Goal: Task Accomplishment & Management: Manage account settings

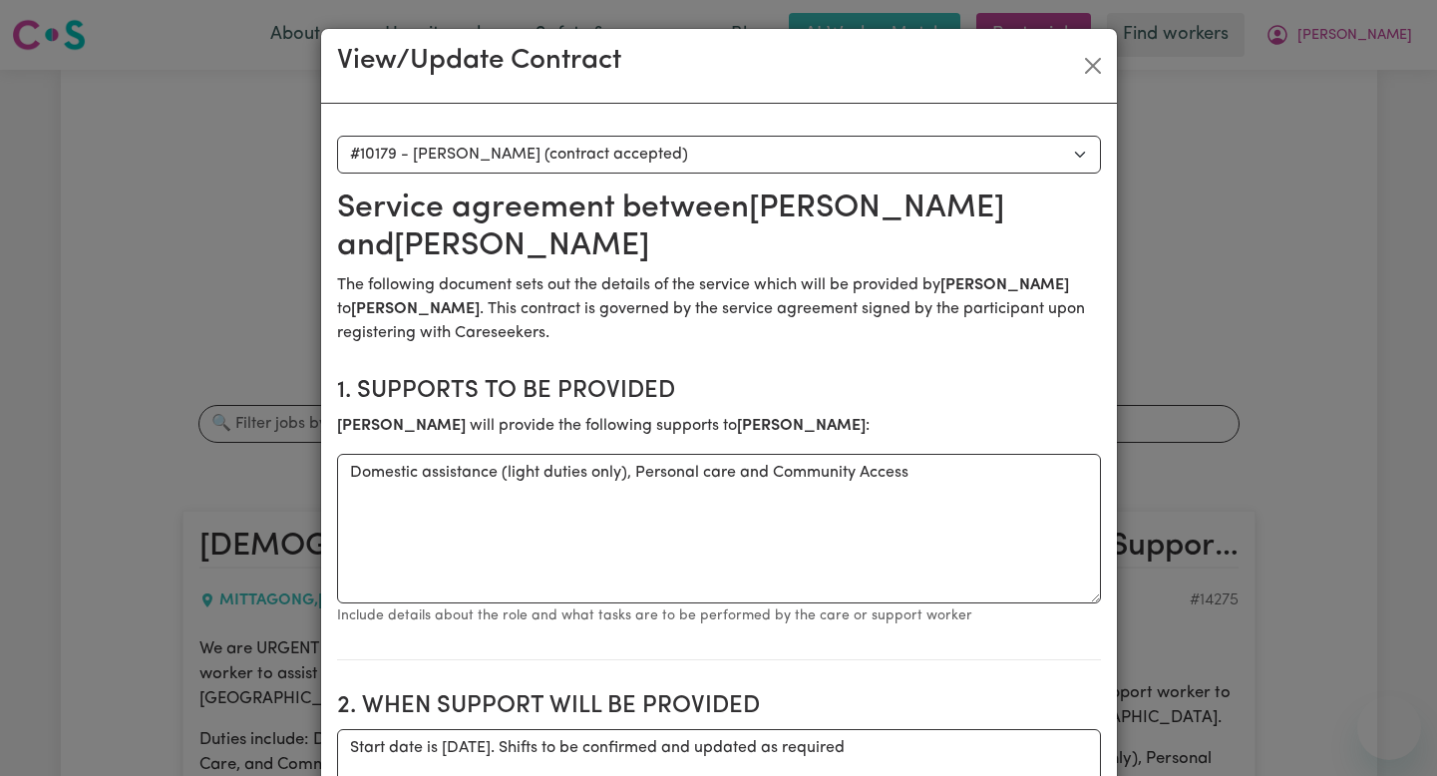
select select "9791"
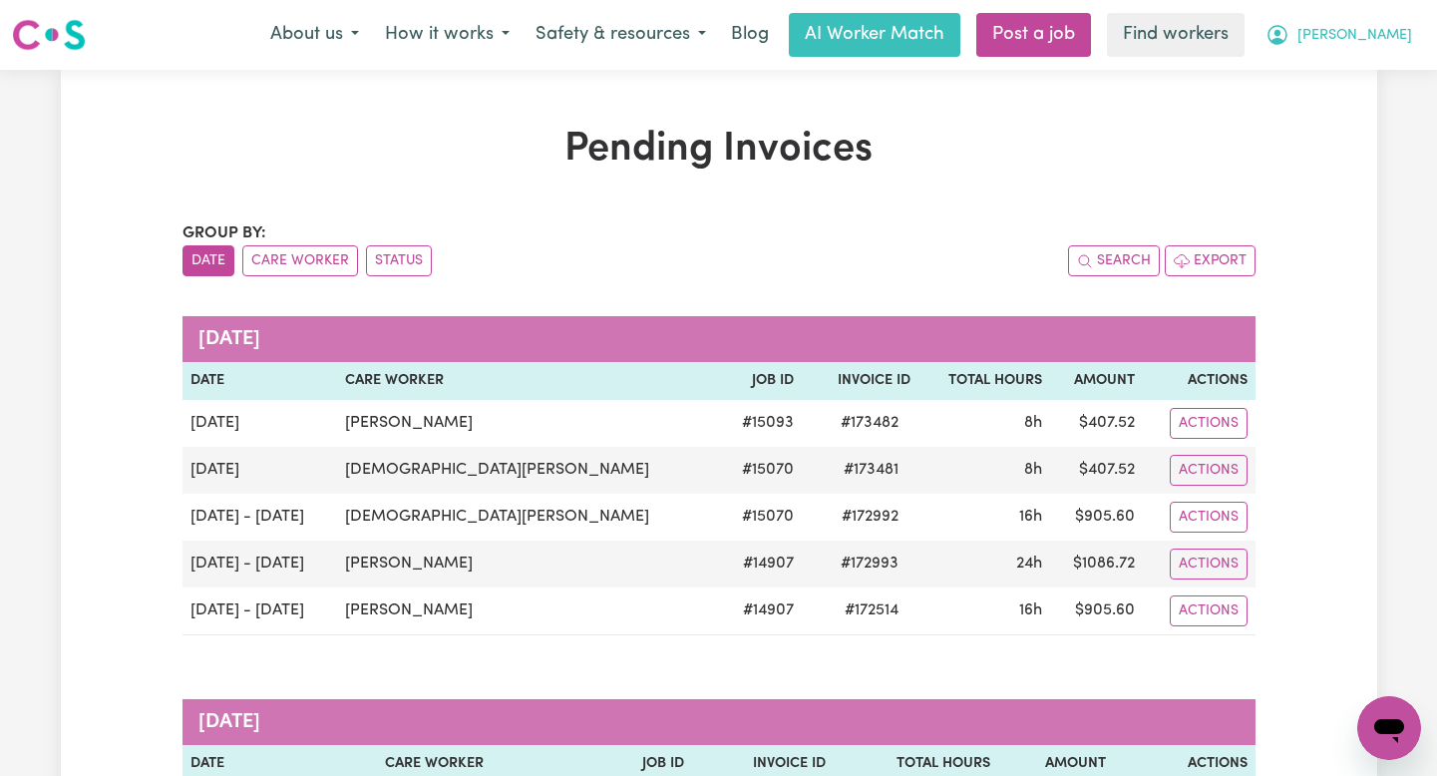
click at [1388, 36] on span "[PERSON_NAME]" at bounding box center [1355, 36] width 115 height 22
click at [1326, 117] on link "Logout" at bounding box center [1346, 115] width 158 height 38
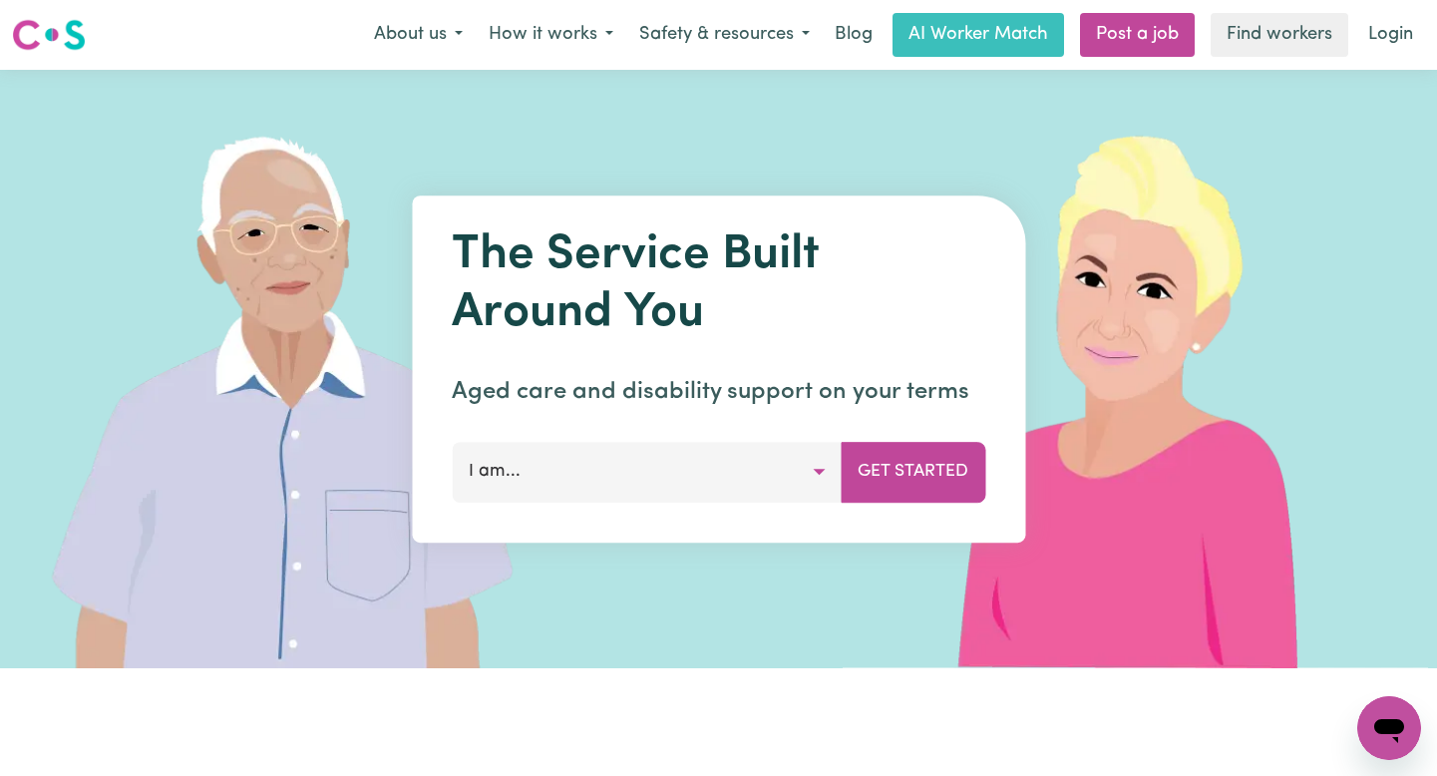
click at [1399, 9] on nav "Menu About us How it works Safety & resources Blog AI Worker Match Post a job F…" at bounding box center [718, 35] width 1437 height 70
click at [1395, 28] on link "Login" at bounding box center [1390, 35] width 69 height 44
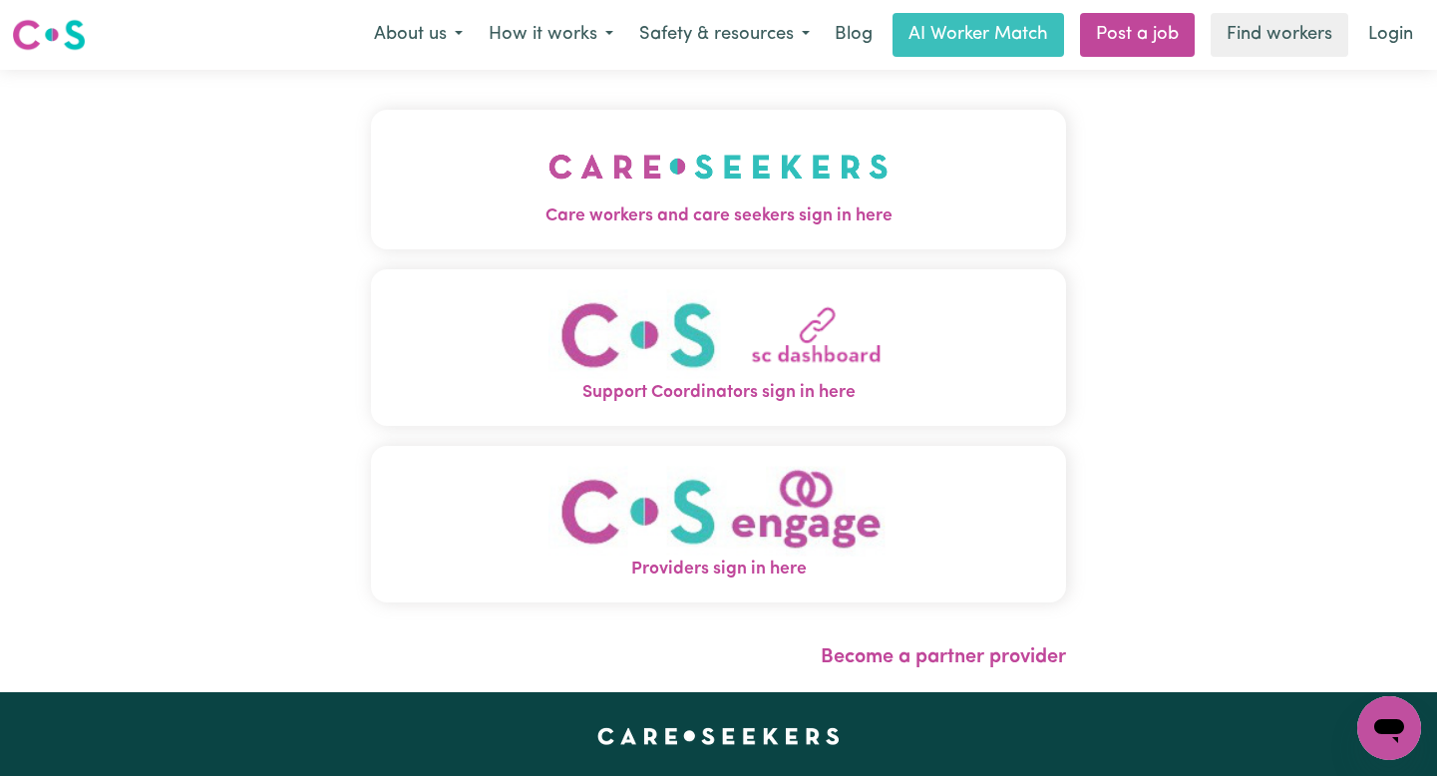
click at [869, 140] on button "Care workers and care seekers sign in here" at bounding box center [718, 180] width 695 height 140
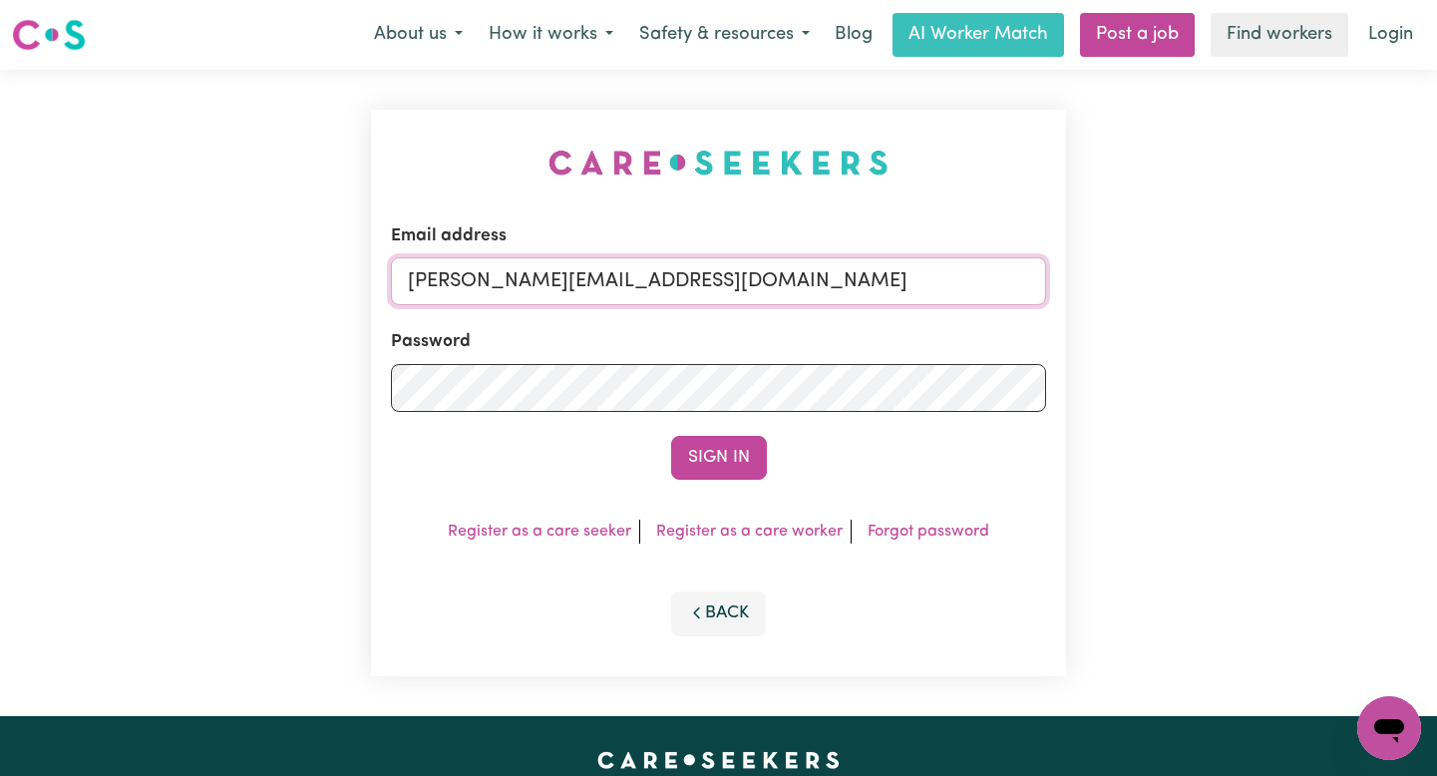
click at [945, 282] on input "[PERSON_NAME][EMAIL_ADDRESS][DOMAIN_NAME]" at bounding box center [718, 281] width 655 height 48
drag, startPoint x: 869, startPoint y: 285, endPoint x: 515, endPoint y: 283, distance: 354.1
click at [515, 283] on input "[EMAIL_ADDRESS][DOMAIN_NAME]" at bounding box center [718, 281] width 655 height 48
type input "[EMAIL_ADDRESS][DOMAIN_NAME]"
click at [671, 436] on button "Sign In" at bounding box center [719, 458] width 96 height 44
